Goal: Information Seeking & Learning: Learn about a topic

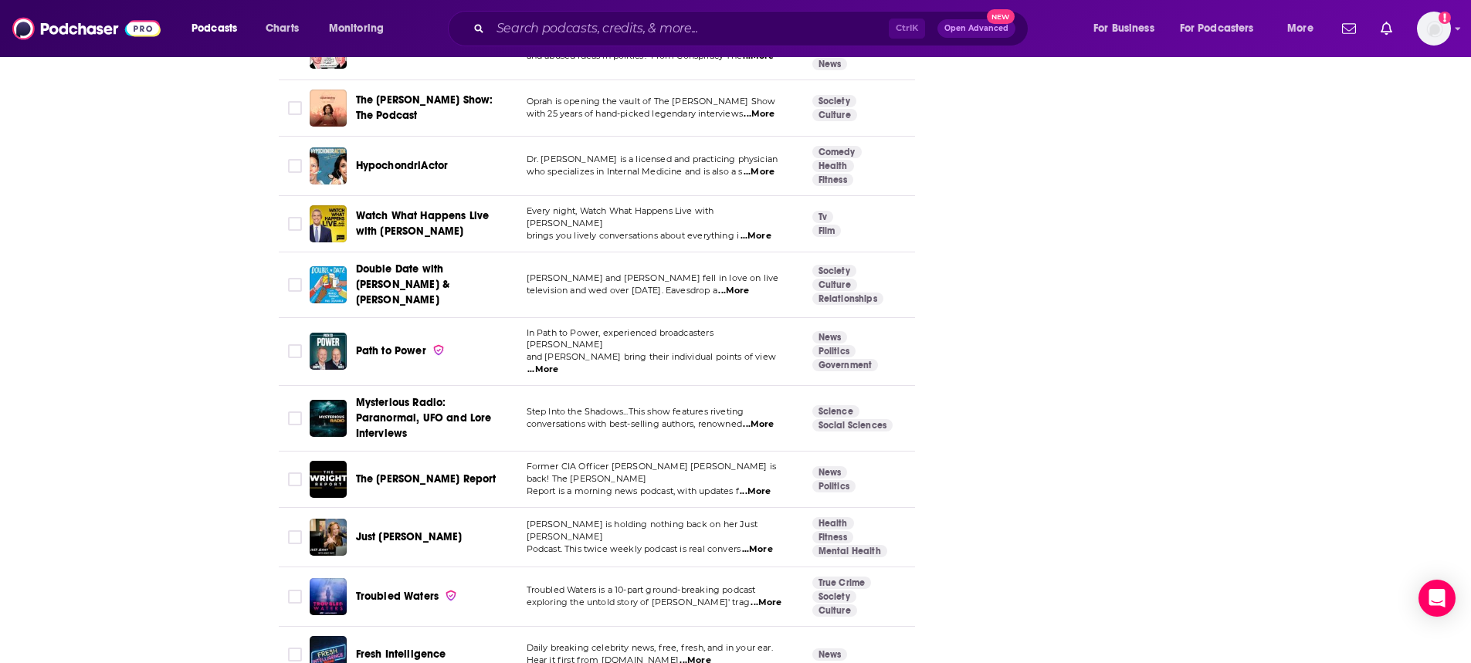
scroll to position [3320, 0]
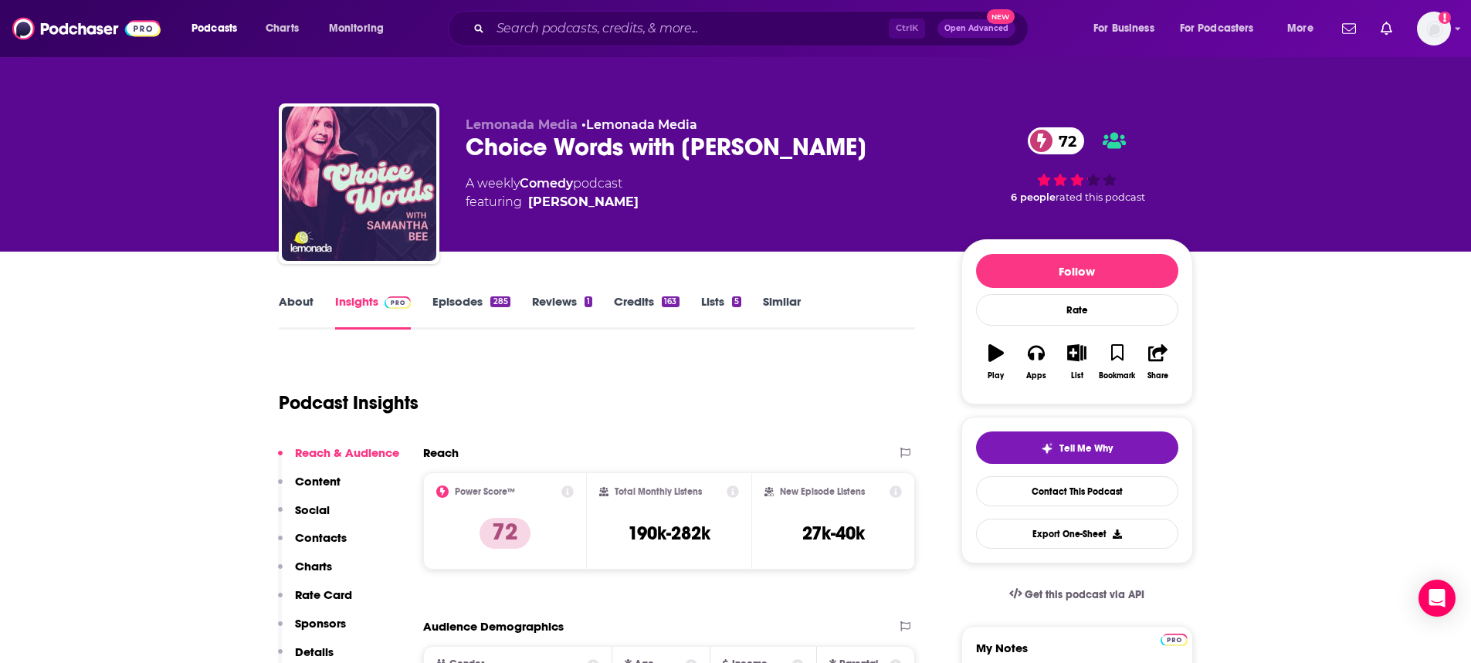
click at [482, 315] on link "Episodes 285" at bounding box center [470, 312] width 77 height 36
